Goal: Task Accomplishment & Management: Use online tool/utility

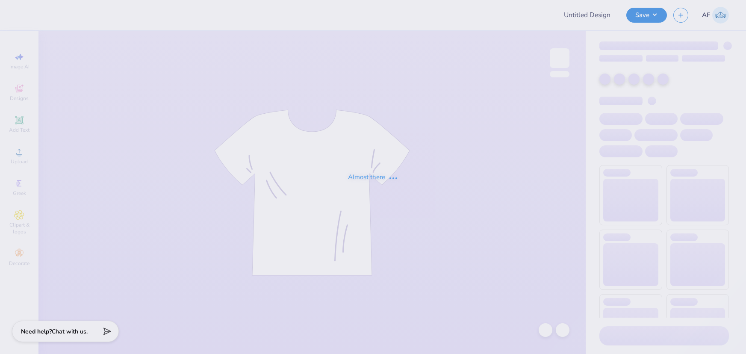
type input "[PERSON_NAME] : [US_STATE] Tech"
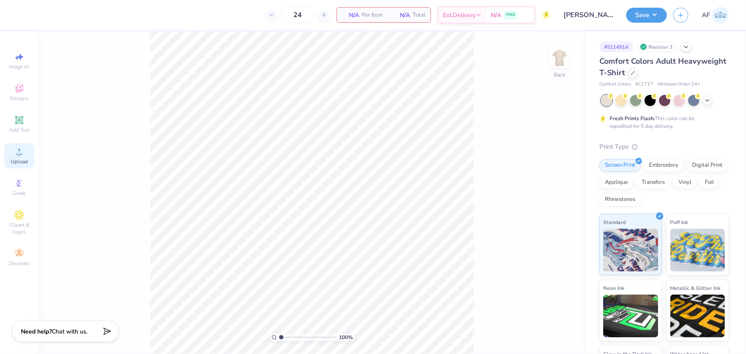
click at [27, 158] on div "Upload" at bounding box center [19, 155] width 30 height 25
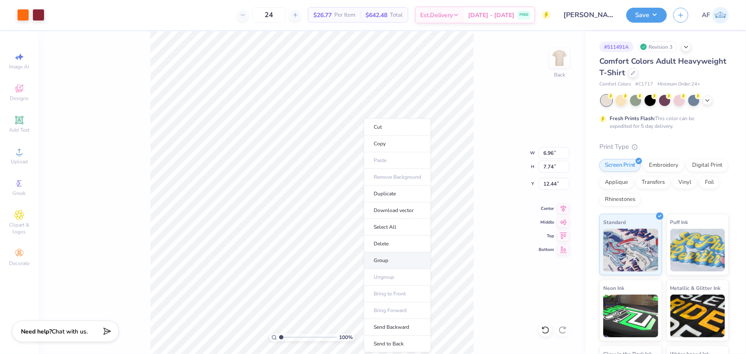
click at [384, 261] on li "Group" at bounding box center [397, 260] width 67 height 17
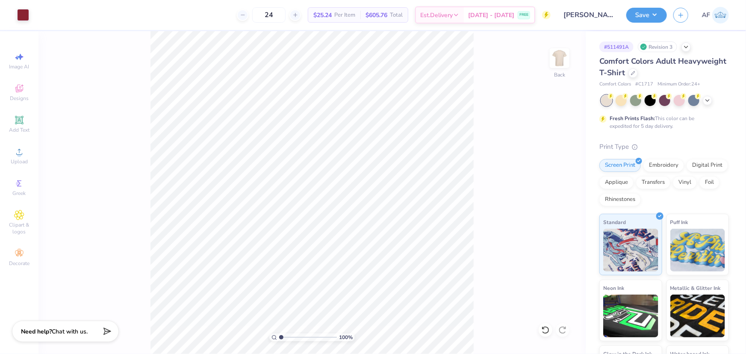
click at [112, 201] on div "100 % Back" at bounding box center [311, 192] width 547 height 323
click at [560, 57] on img at bounding box center [559, 58] width 34 height 34
click at [545, 153] on input "7.08" at bounding box center [554, 153] width 31 height 12
click at [546, 180] on input "14.99" at bounding box center [554, 184] width 31 height 12
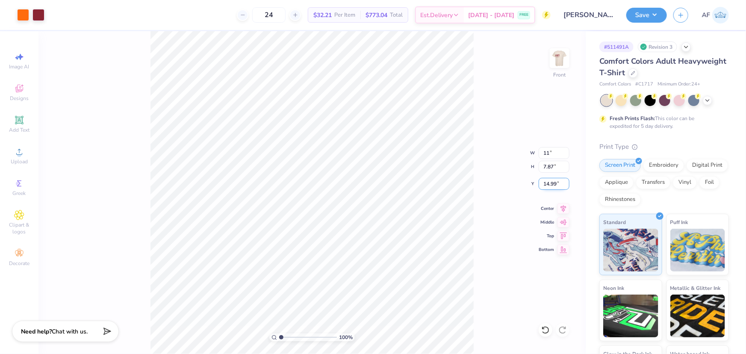
type input "11.00"
type input "12.23"
click at [546, 180] on input "12.81" at bounding box center [554, 184] width 31 height 12
type input "3.00"
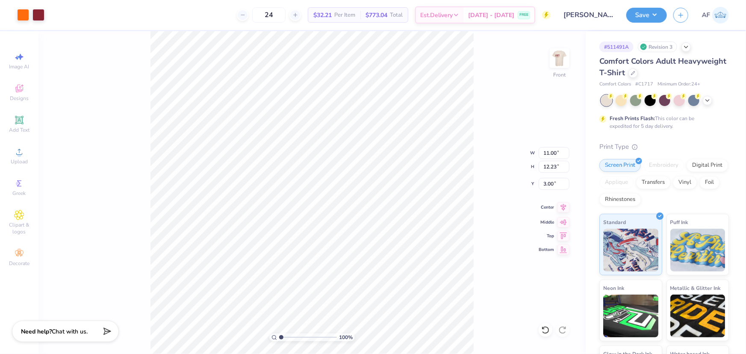
click at [563, 209] on icon at bounding box center [564, 207] width 6 height 7
click at [569, 62] on img at bounding box center [559, 58] width 34 height 34
click at [551, 152] on input "7.10" at bounding box center [554, 153] width 31 height 12
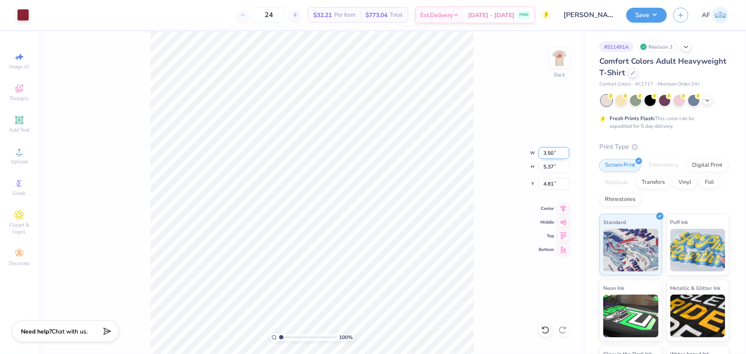
type input "3.50"
type input "2.65"
type input "6.18"
click at [544, 183] on input "6.18" at bounding box center [554, 184] width 31 height 12
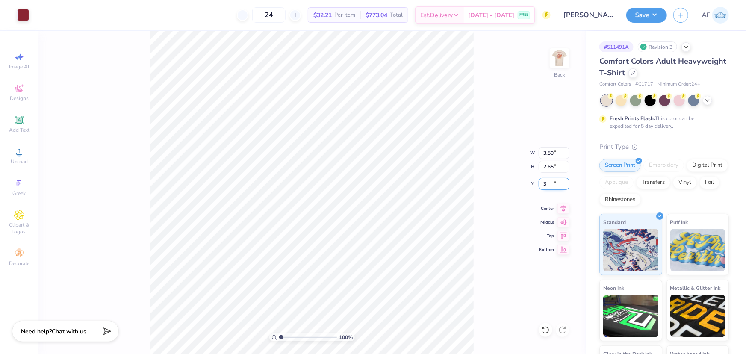
type input "3.00"
click at [282, 252] on li "Group" at bounding box center [300, 253] width 67 height 17
click at [555, 63] on img at bounding box center [559, 58] width 34 height 34
click at [546, 147] on input "11.00" at bounding box center [554, 153] width 31 height 12
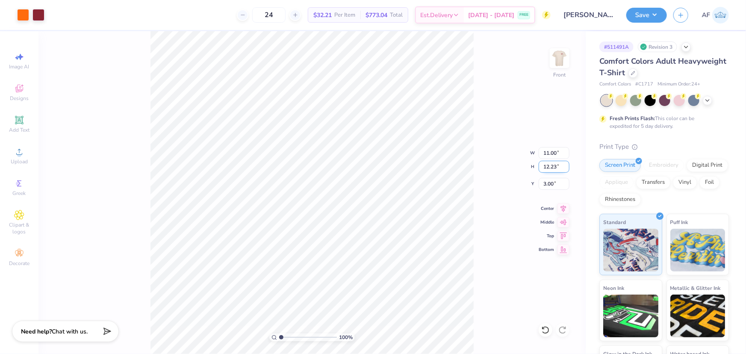
click at [551, 167] on input "12.23" at bounding box center [554, 167] width 31 height 12
type input "12.5"
type input "11.24"
type input "12.50"
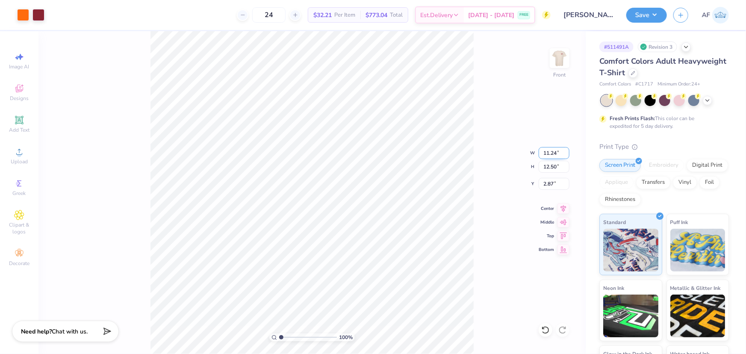
click at [551, 154] on input "11.24" at bounding box center [554, 153] width 31 height 12
click at [549, 183] on input "2.87" at bounding box center [554, 184] width 31 height 12
type input "3.00"
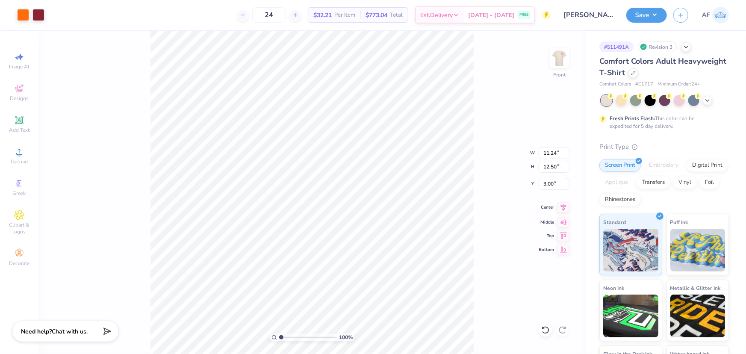
click at [562, 206] on icon at bounding box center [564, 207] width 6 height 7
click at [138, 220] on div "100 % Front" at bounding box center [311, 192] width 547 height 323
click at [657, 18] on button "Save" at bounding box center [646, 13] width 41 height 15
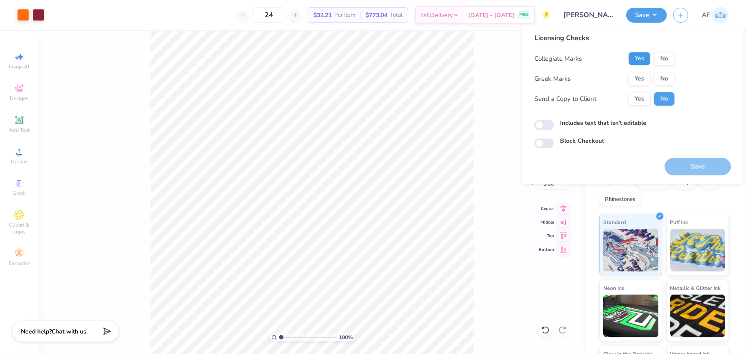
click at [637, 54] on button "Yes" at bounding box center [639, 59] width 22 height 14
click at [633, 76] on button "Yes" at bounding box center [639, 79] width 22 height 14
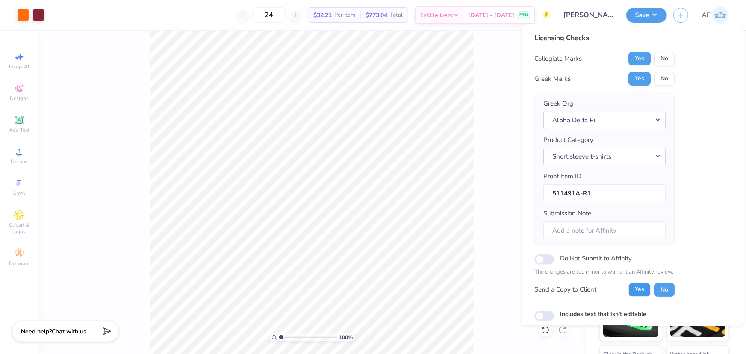
click at [637, 286] on button "Yes" at bounding box center [639, 290] width 22 height 14
click at [574, 233] on input "Submission Note" at bounding box center [604, 230] width 122 height 18
click at [600, 233] on input "Submission Note" at bounding box center [604, 230] width 122 height 18
type input "Parent's Weekend - Eta Pi"
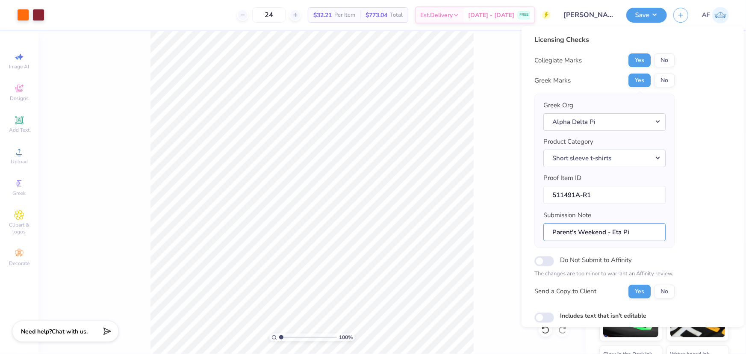
scroll to position [49, 0]
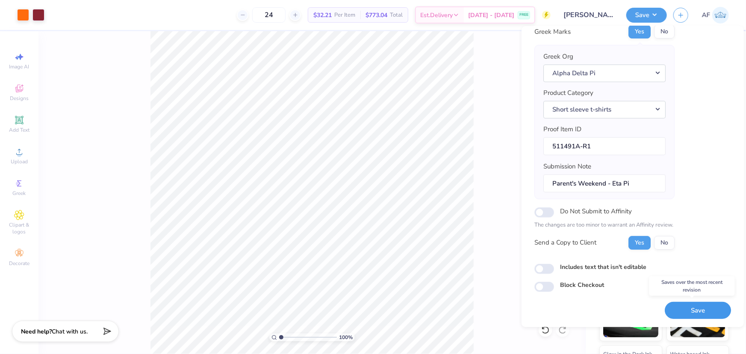
click at [697, 309] on button "Save" at bounding box center [698, 310] width 66 height 18
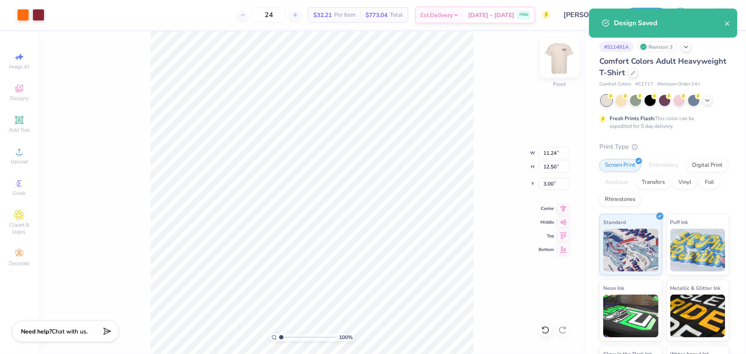
click at [563, 64] on img at bounding box center [559, 58] width 34 height 34
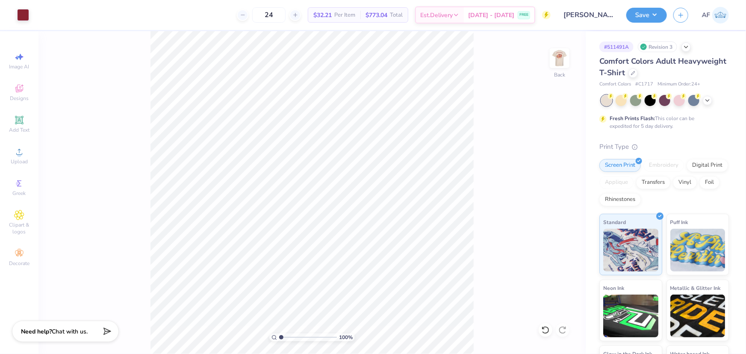
click at [563, 64] on img at bounding box center [559, 58] width 17 height 17
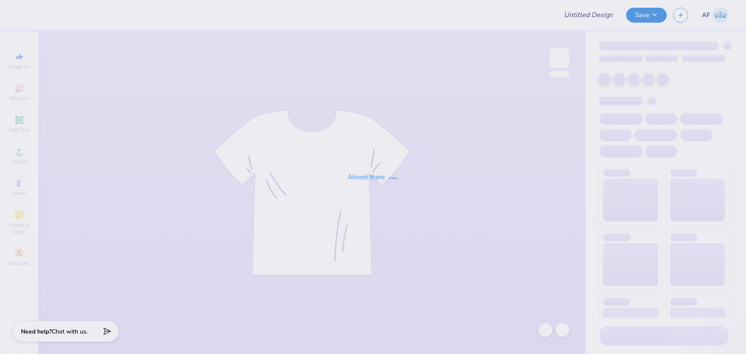
type input "Theta Chi Dads Day 2025"
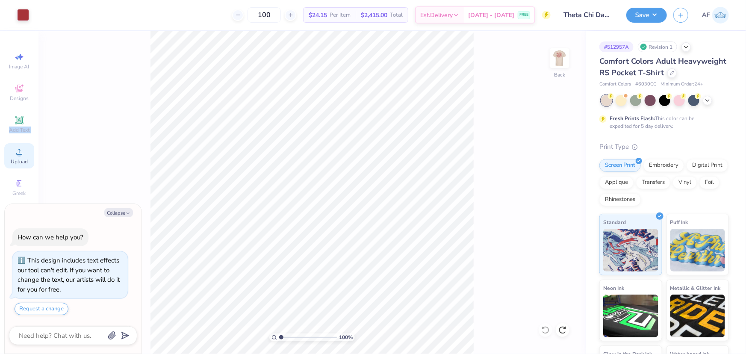
drag, startPoint x: 23, startPoint y: 124, endPoint x: 22, endPoint y: 145, distance: 21.8
click at [22, 145] on div "Image AI Designs Add Text Upload Greek Clipart & logos Decorate" at bounding box center [19, 159] width 30 height 222
click at [564, 58] on img at bounding box center [559, 58] width 34 height 34
click at [25, 150] on div "Upload" at bounding box center [19, 155] width 30 height 25
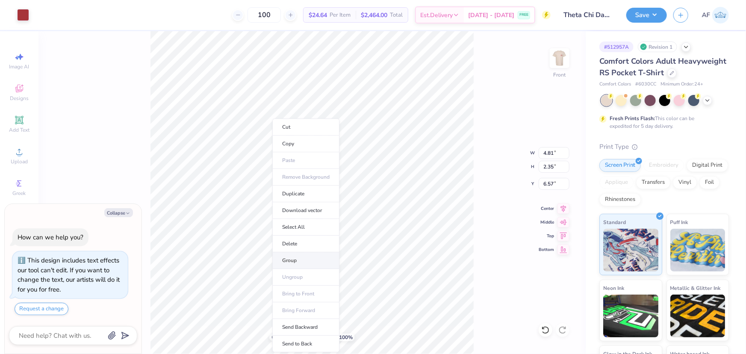
click at [295, 258] on li "Group" at bounding box center [305, 260] width 67 height 17
click at [316, 260] on li "Group" at bounding box center [326, 260] width 67 height 17
type textarea "x"
click at [545, 150] on input "12.67" at bounding box center [554, 153] width 31 height 12
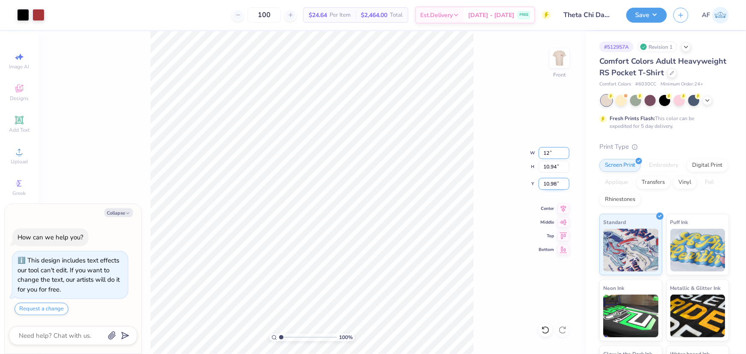
type input "12"
click at [551, 183] on input "10.98" at bounding box center [554, 184] width 31 height 12
type textarea "x"
type input "12.00"
type input "10.36"
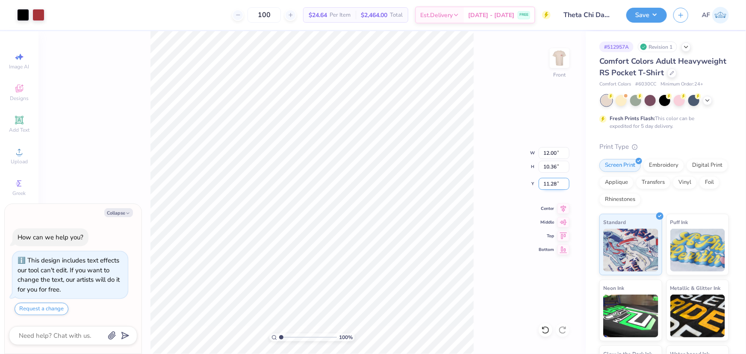
click at [551, 183] on input "11.28" at bounding box center [554, 184] width 31 height 12
type input "3"
type textarea "x"
type input "3.00"
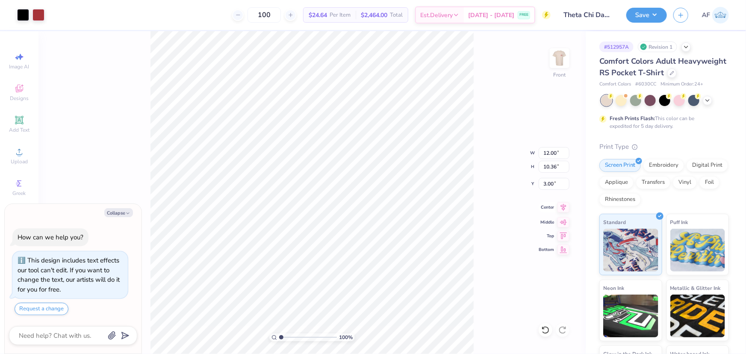
click at [566, 209] on icon at bounding box center [563, 207] width 12 height 10
click at [560, 52] on img at bounding box center [559, 58] width 34 height 34
type textarea "x"
type input "0.51"
type input "0.43"
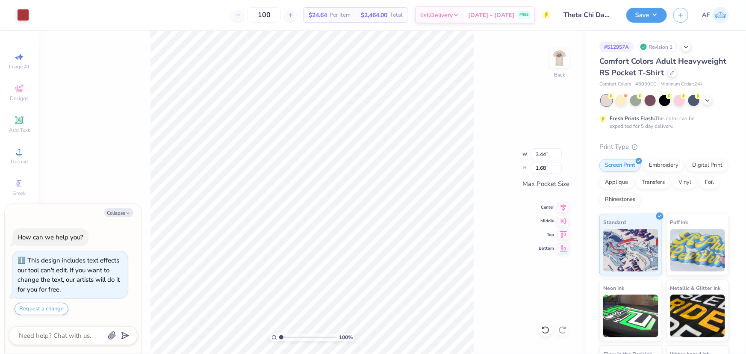
type textarea "x"
type input "2.48319411871739"
type textarea "x"
type input "2.48319411871739"
type input "1.00"
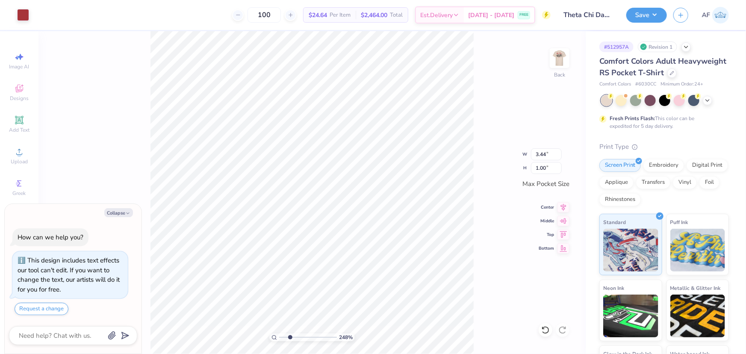
type textarea "x"
type input "2.48319411871739"
type input "1.68"
click at [539, 154] on input "3.44" at bounding box center [546, 154] width 31 height 12
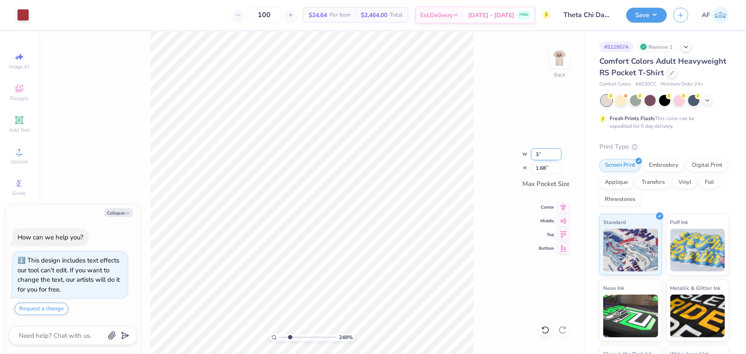
type input "3"
type textarea "x"
type input "2.48319411871739"
type input "3.00"
type input "1.47"
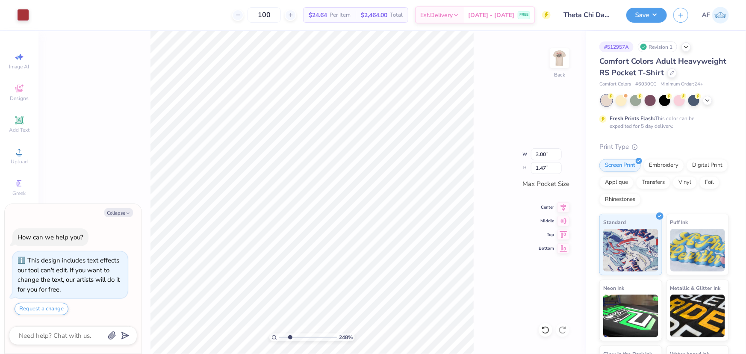
type textarea "x"
type input "2.48319411871739"
type textarea "x"
type input "2.48319411871739"
type textarea "x"
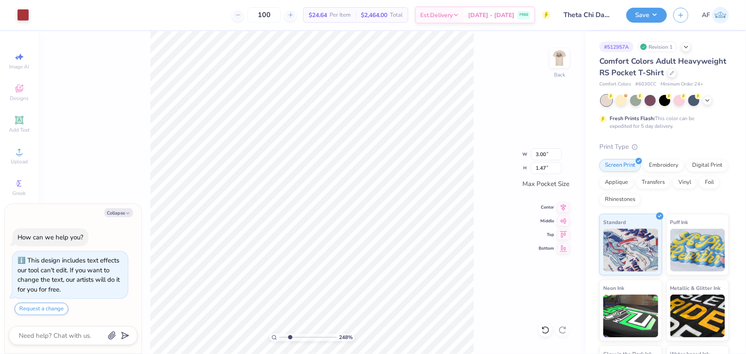
type input "2.48319411871739"
type textarea "x"
type input "2.48319411871739"
type textarea "x"
type input "2.48319411871739"
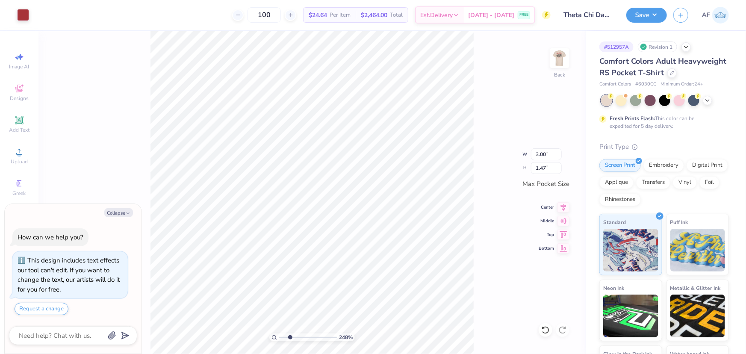
type textarea "x"
type input "2.48319411871739"
type textarea "x"
type input "2.48319411871739"
type textarea "x"
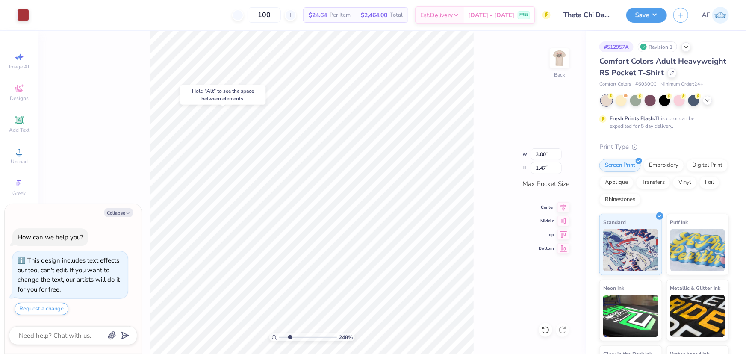
type input "2.48319411871739"
type textarea "x"
type input "2.48319411871739"
type textarea "x"
type input "2.48319411871739"
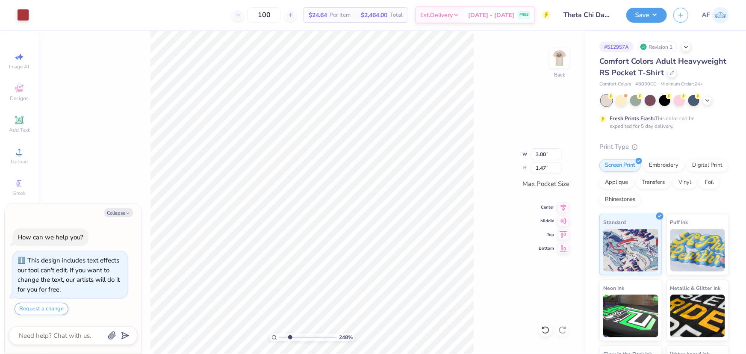
type textarea "x"
type input "2.48319411871739"
drag, startPoint x: 559, startPoint y: 204, endPoint x: 564, endPoint y: 205, distance: 4.7
click at [563, 204] on icon at bounding box center [563, 206] width 12 height 10
click at [564, 205] on icon at bounding box center [563, 206] width 12 height 10
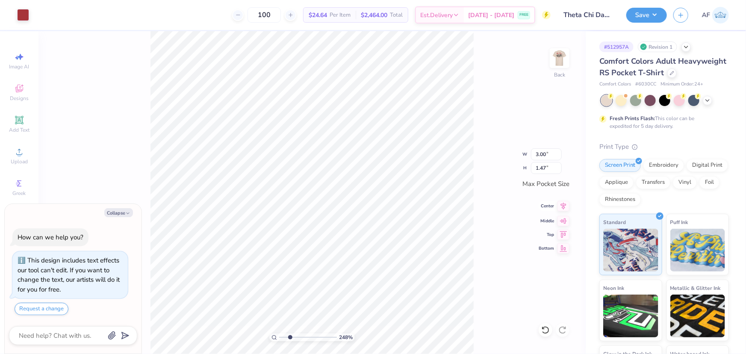
click at [564, 206] on icon at bounding box center [564, 206] width 6 height 7
type textarea "x"
type input "2.48319411871739"
type textarea "x"
type input "2.48319411871739"
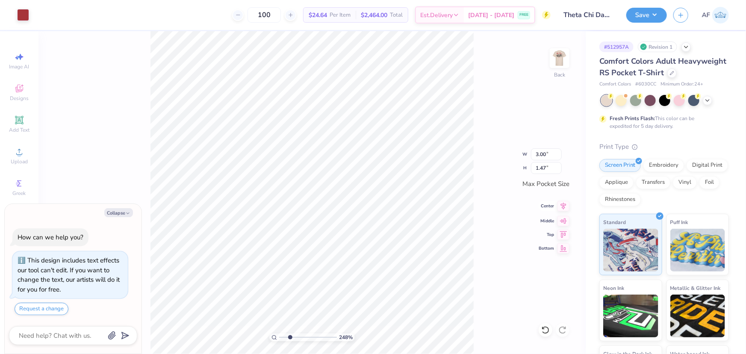
click at [559, 209] on icon at bounding box center [563, 206] width 12 height 10
type textarea "x"
type input "2.48319411871739"
type textarea "x"
type input "2.48319411871739"
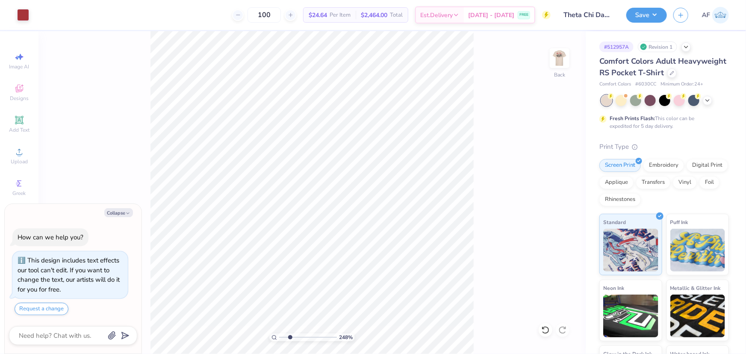
type textarea "x"
type input "2.48319411871739"
type textarea "x"
type input "2.48319411871739"
type textarea "x"
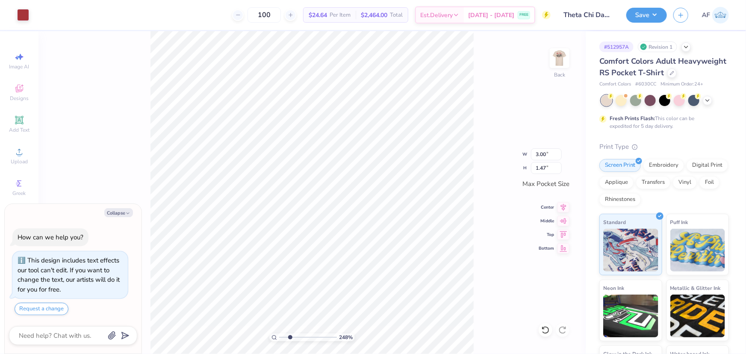
type input "2.48319411871739"
type textarea "x"
type input "2.48319411871739"
type input "3.20"
type input "1.56"
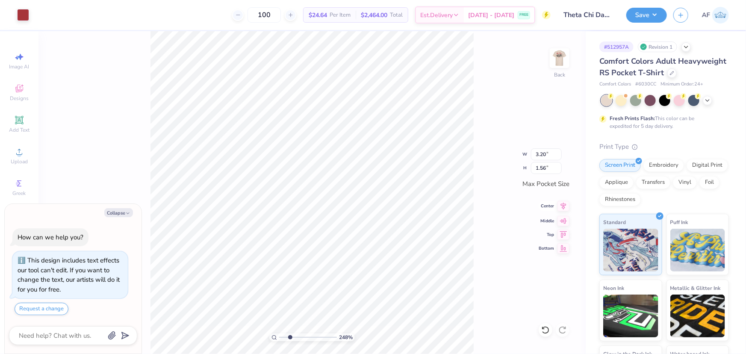
click at [566, 206] on icon at bounding box center [563, 206] width 12 height 10
type textarea "x"
type input "2.48319411871739"
type textarea "x"
type input "2.48319411871739"
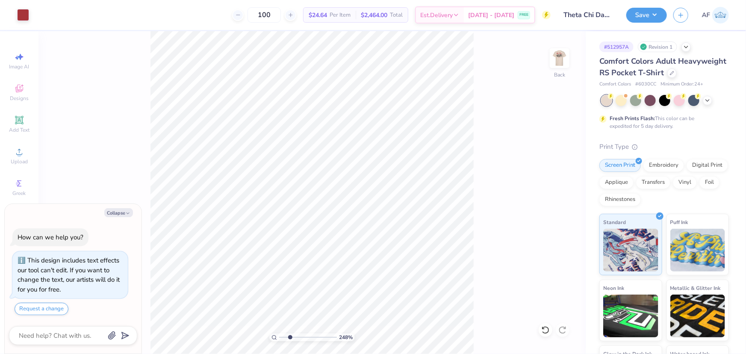
type textarea "x"
type input "2.48319411871739"
click at [541, 158] on input "3.44" at bounding box center [546, 154] width 31 height 12
type input "3.5"
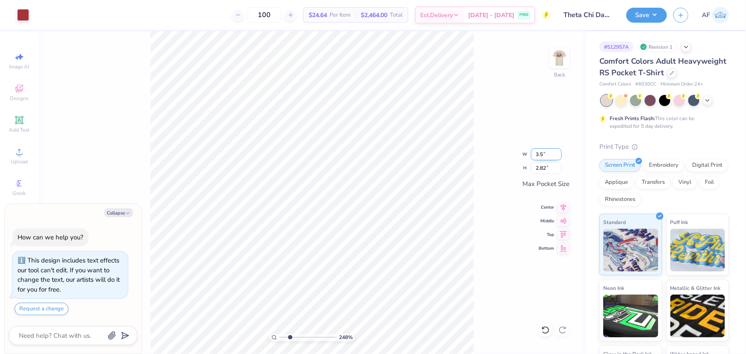
type textarea "x"
type input "2.48319411871739"
type input "3.50"
type input "2.87"
type textarea "x"
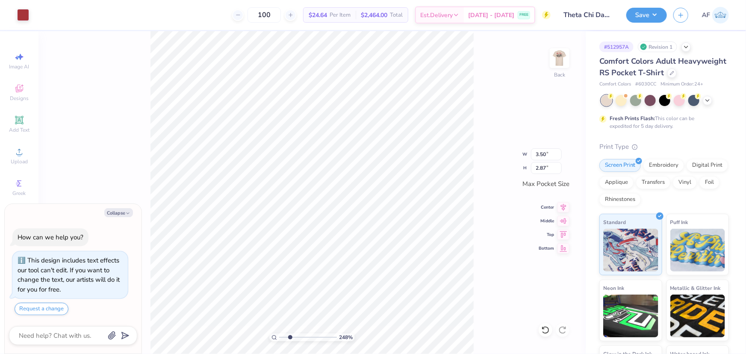
type input "2.48319411871739"
type textarea "x"
type input "2.48319411871739"
type textarea "x"
type input "2.13390734927903"
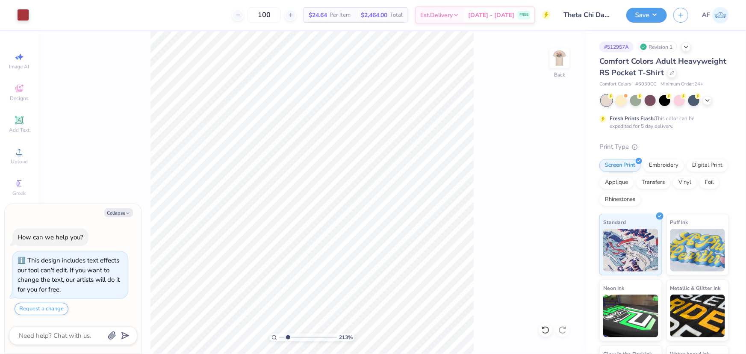
type textarea "x"
type input "2.13390734927903"
click at [539, 153] on input "3.26" at bounding box center [546, 154] width 31 height 12
type input "3.3"
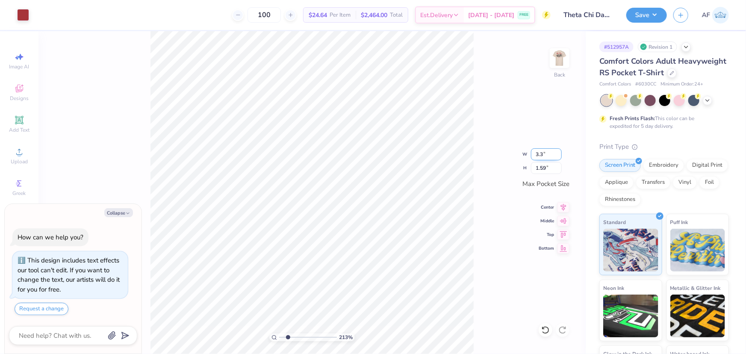
type textarea "x"
type input "2.13390734927903"
type input "3.30"
type input "1.61"
type textarea "x"
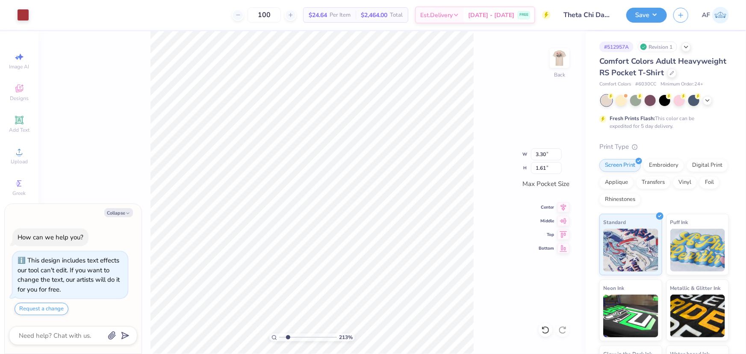
type input "2.13390734927903"
type textarea "x"
type input "2.13390734927903"
click at [560, 210] on icon at bounding box center [563, 206] width 12 height 10
type textarea "x"
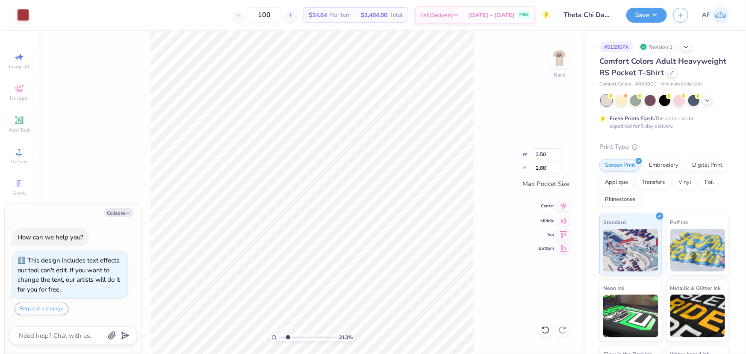
type input "2.13390734927903"
click at [564, 221] on icon at bounding box center [563, 220] width 12 height 10
type textarea "x"
type input "2.13390734927903"
type textarea "x"
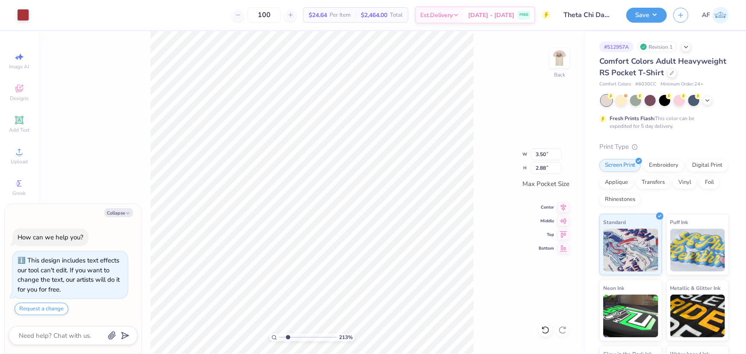
type input "2.13390734927903"
type textarea "x"
type input "2.13390734927903"
click at [559, 58] on img at bounding box center [559, 58] width 34 height 34
type textarea "x"
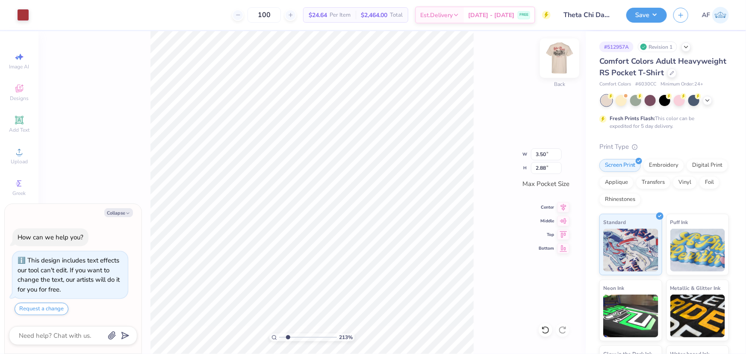
type input "2.13390734927903"
type textarea "x"
type input "2.13390734927903"
type textarea "x"
type input "2.13390734927903"
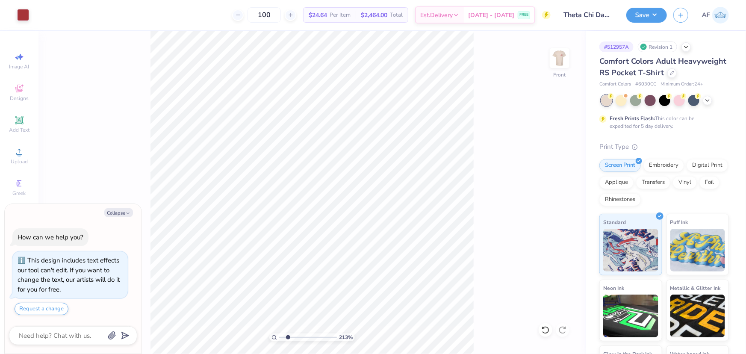
type textarea "x"
type input "1.35416075601824"
click at [657, 12] on button "Save" at bounding box center [646, 13] width 41 height 15
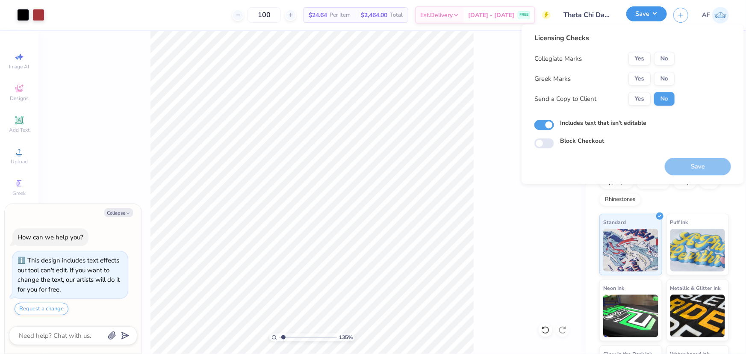
type textarea "x"
type input "1.35416075601824"
drag, startPoint x: 666, startPoint y: 60, endPoint x: 655, endPoint y: 71, distance: 15.4
click at [666, 60] on button "No" at bounding box center [664, 59] width 21 height 14
click at [645, 80] on button "Yes" at bounding box center [639, 79] width 22 height 14
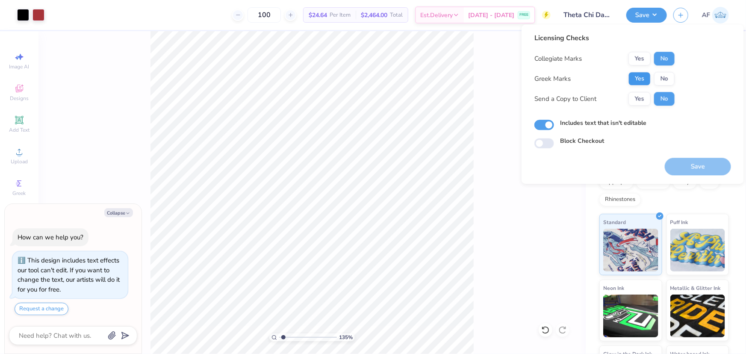
type textarea "x"
type input "1.35416075601824"
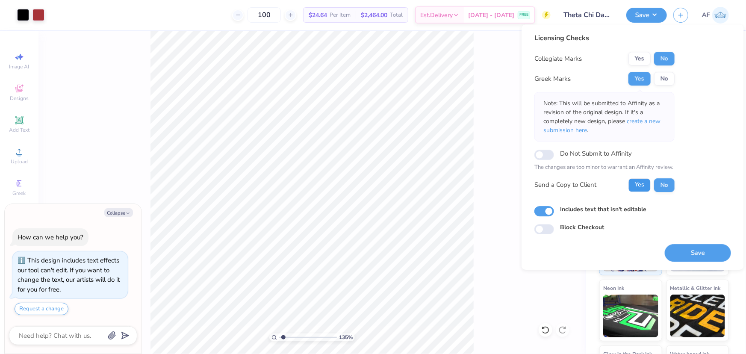
click at [641, 183] on button "Yes" at bounding box center [639, 185] width 22 height 14
type textarea "x"
type input "1.35416075601824"
click at [713, 250] on button "Save" at bounding box center [698, 253] width 66 height 18
type textarea "x"
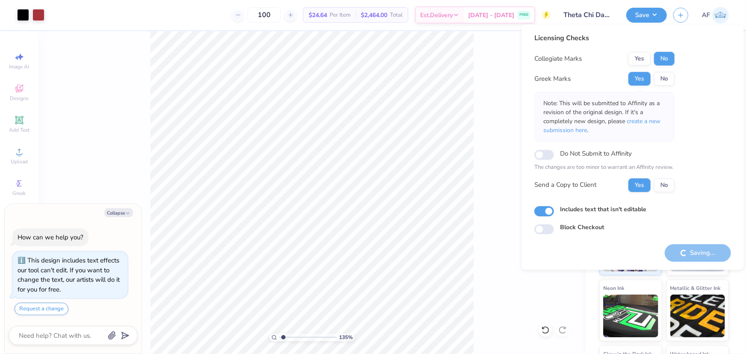
type input "1.35416075601824"
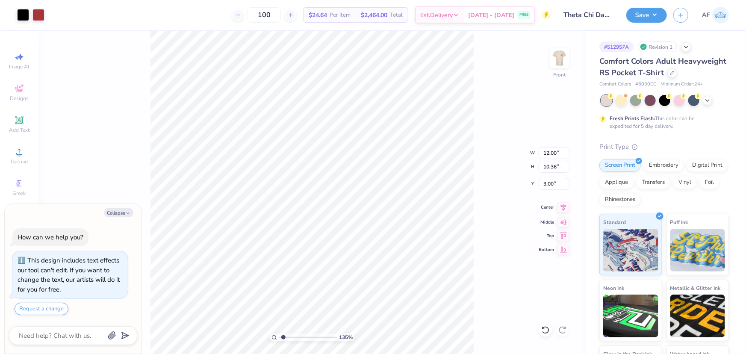
click at [559, 208] on icon at bounding box center [563, 207] width 12 height 10
type textarea "x"
type input "1.35416075601824"
type textarea "x"
type input "1.35416075601824"
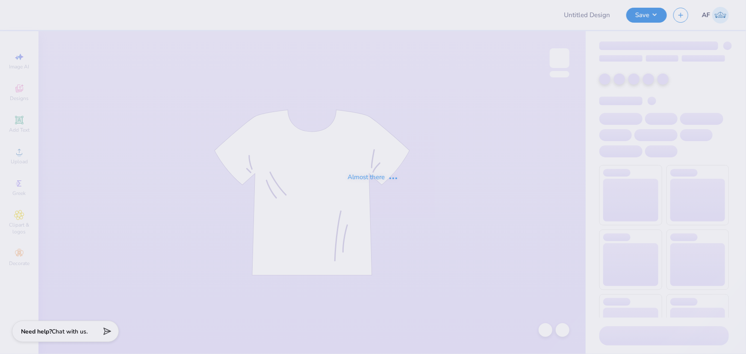
type input "Allison Helms : Ohio State University: Columbus Campus"
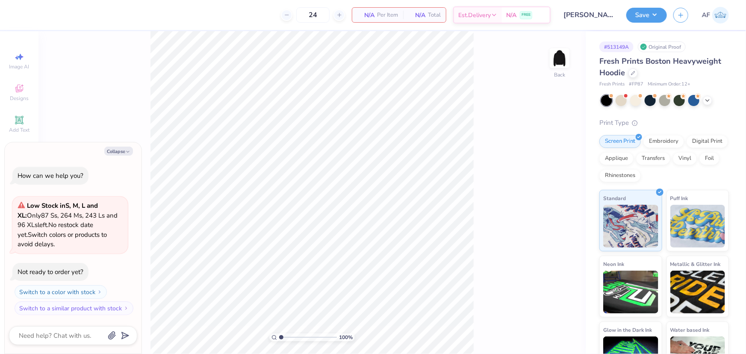
type textarea "x"
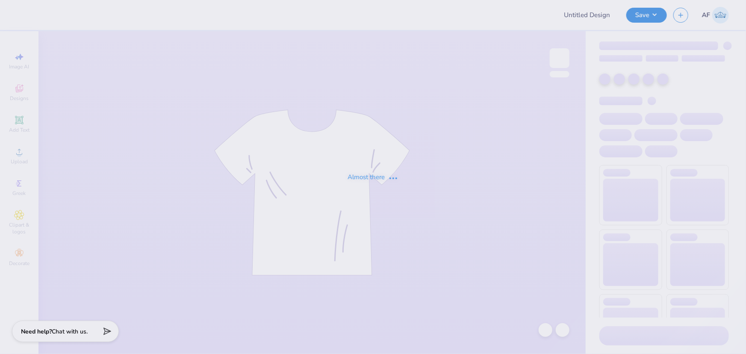
type input "Allison Helms : Ohio State University: Columbus Campus"
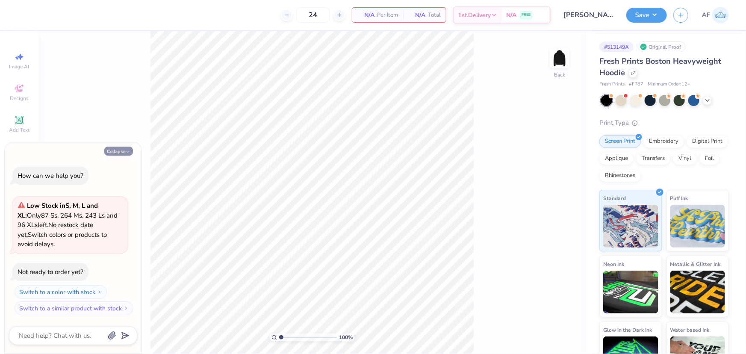
click at [112, 147] on button "Collapse" at bounding box center [118, 151] width 29 height 9
type textarea "x"
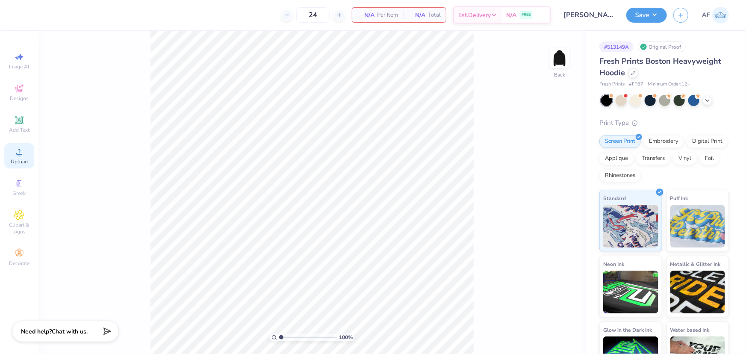
click at [21, 158] on div "Upload" at bounding box center [19, 155] width 30 height 25
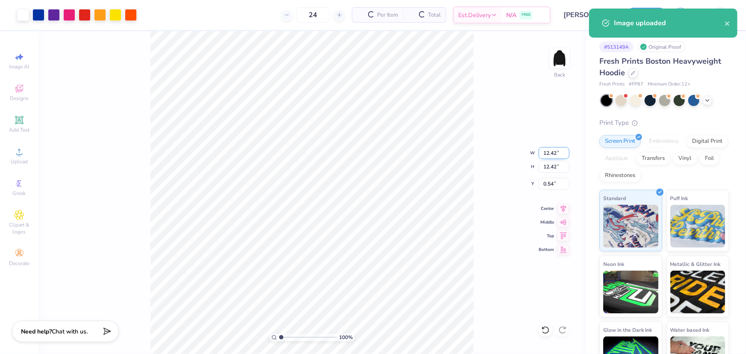
click at [545, 153] on input "12.42" at bounding box center [554, 153] width 31 height 12
type input "3.50"
type input "5.00"
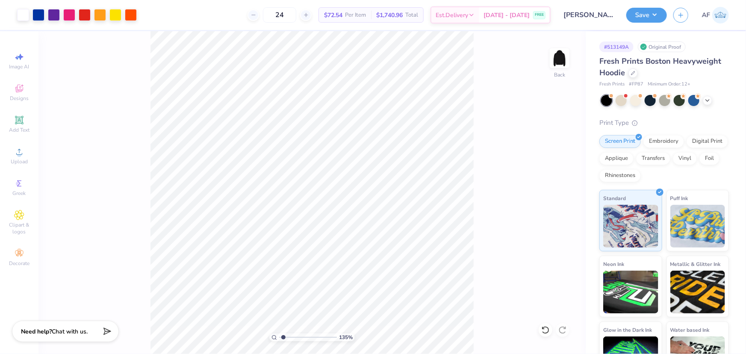
type input "1.35416075601824"
click at [545, 153] on input "3.50" at bounding box center [554, 153] width 31 height 12
type input "4"
type input "1.35416075601824"
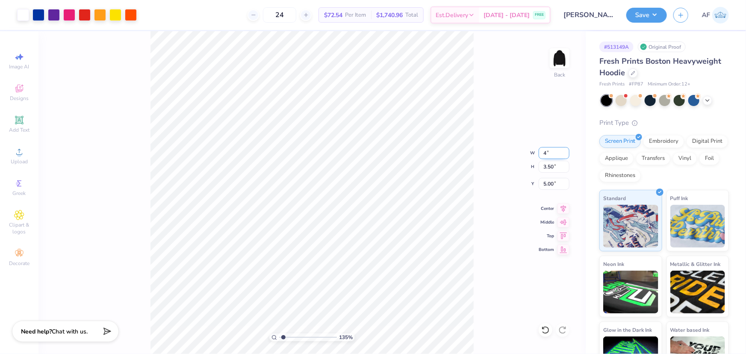
type input "4.00"
type input "4.75"
type input "6.16625303123266"
type input "0.10"
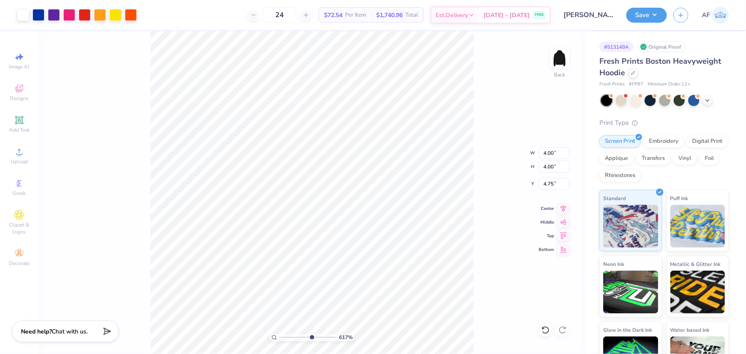
type input "0.11"
type input "5.76"
type input "6.16625303123266"
type input "0.08"
type input "5.59"
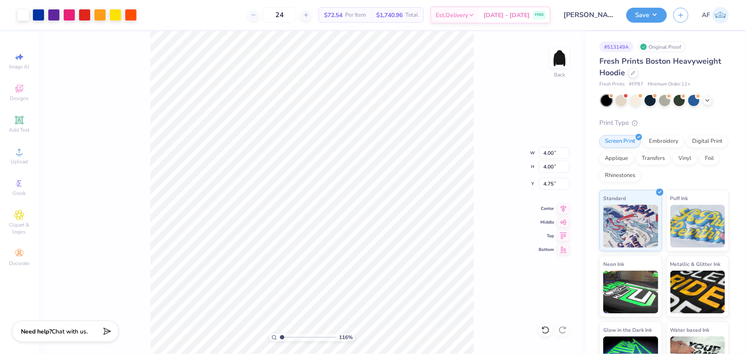
type input "1"
click at [368, 259] on li "Group" at bounding box center [375, 260] width 67 height 17
click at [543, 180] on input "4.75" at bounding box center [554, 184] width 31 height 12
type input "3.00"
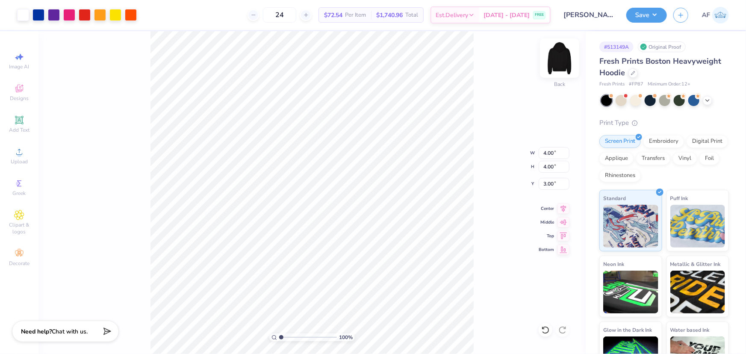
click at [559, 58] on img at bounding box center [559, 58] width 34 height 34
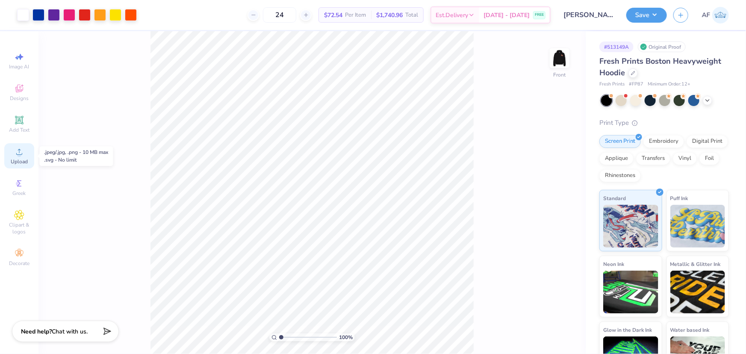
click at [19, 161] on span "Upload" at bounding box center [19, 161] width 17 height 7
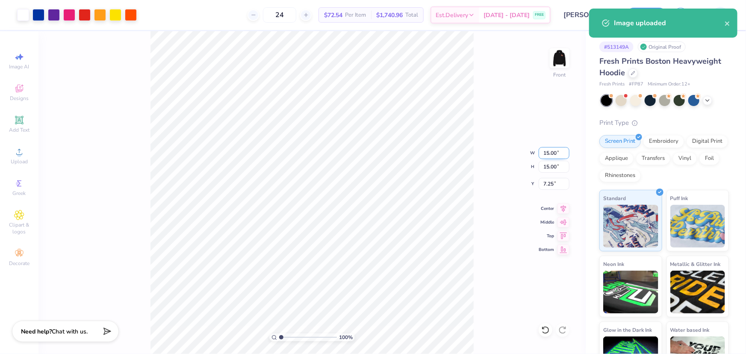
click at [552, 148] on input "15.00" at bounding box center [554, 153] width 31 height 12
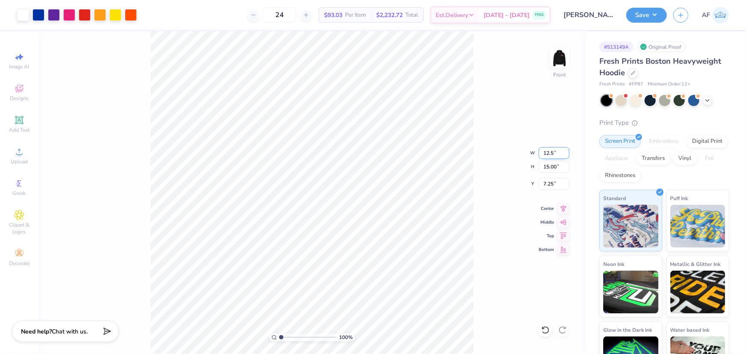
type input "12.50"
click at [545, 187] on input "8.50" at bounding box center [554, 184] width 31 height 12
type input "5.00"
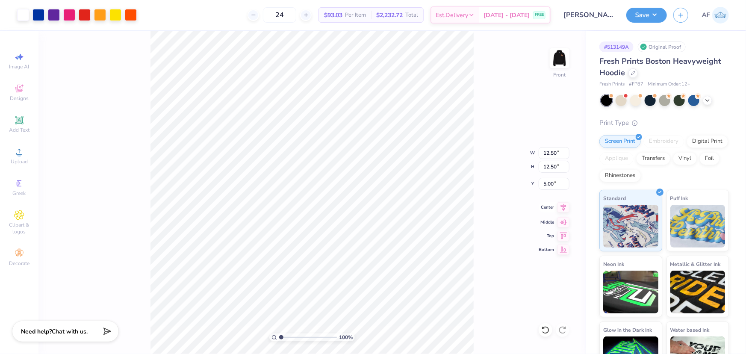
click at [562, 207] on icon at bounding box center [563, 207] width 12 height 10
click at [658, 15] on button "Save" at bounding box center [646, 13] width 41 height 15
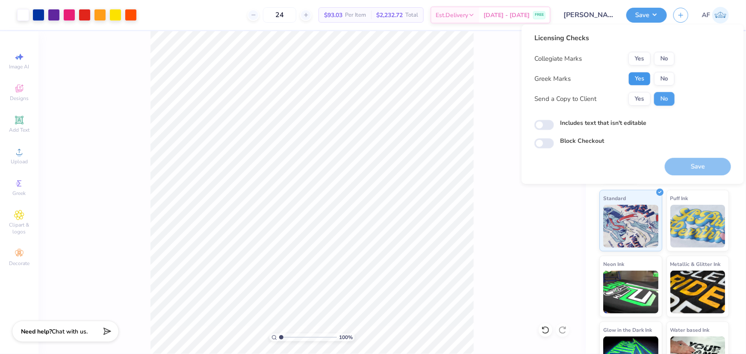
click at [642, 75] on button "Yes" at bounding box center [639, 79] width 22 height 14
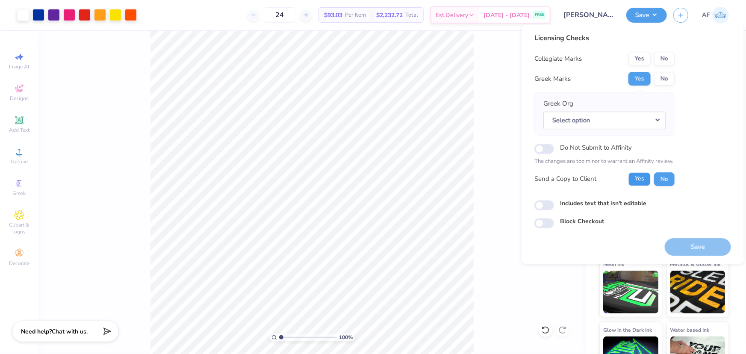
click at [636, 185] on button "Yes" at bounding box center [639, 179] width 22 height 14
click at [666, 58] on button "No" at bounding box center [664, 59] width 21 height 14
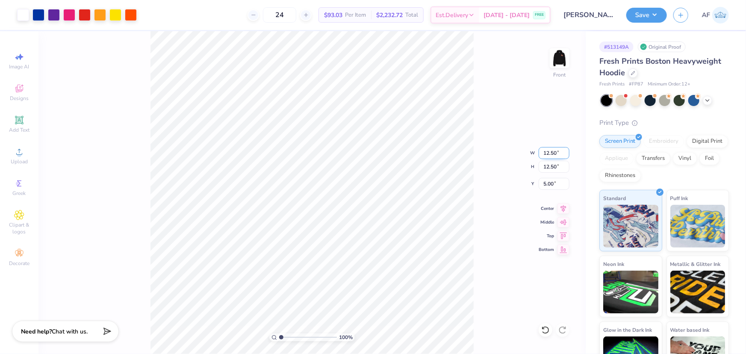
click at [550, 150] on input "12.50" at bounding box center [554, 153] width 31 height 12
click at [559, 61] on img at bounding box center [559, 58] width 34 height 34
click at [654, 12] on button "Save" at bounding box center [646, 13] width 41 height 15
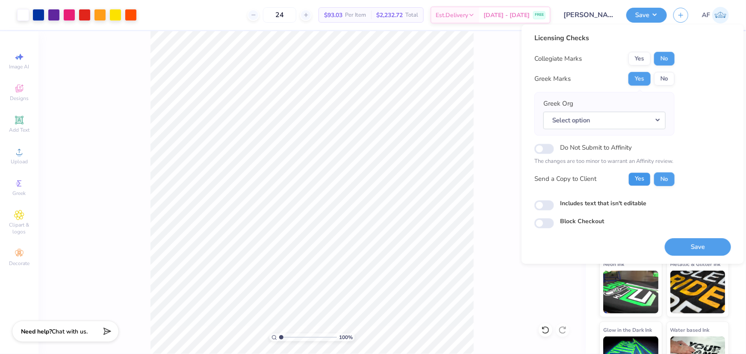
click at [640, 176] on button "Yes" at bounding box center [639, 179] width 22 height 14
click at [685, 242] on button "Save" at bounding box center [698, 247] width 66 height 18
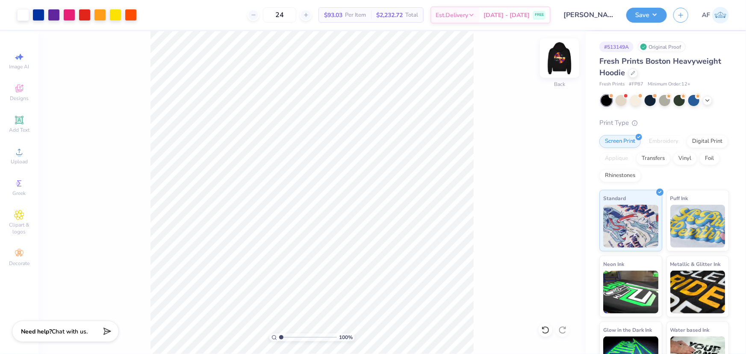
click at [559, 58] on img at bounding box center [559, 58] width 34 height 34
click at [658, 9] on button "Save" at bounding box center [646, 13] width 41 height 15
